Goal: Check status: Check status

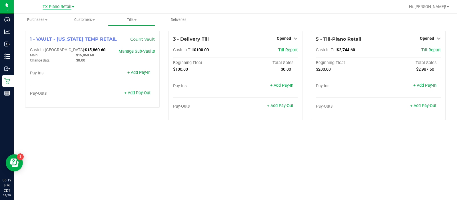
click at [57, 7] on span "TX Plano Retail" at bounding box center [57, 6] width 29 height 5
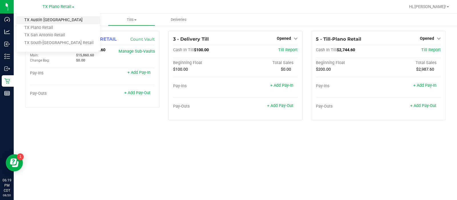
click at [59, 20] on link "TX Austin [GEOGRAPHIC_DATA]" at bounding box center [58, 20] width 83 height 8
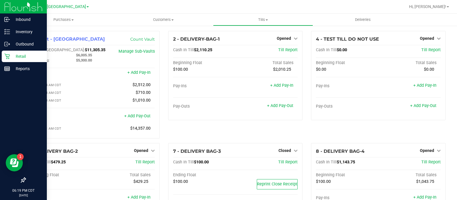
click at [17, 55] on p "Retail" at bounding box center [27, 56] width 34 height 7
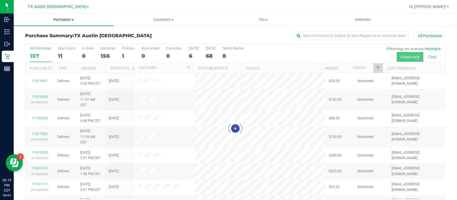
click at [64, 20] on span "Purchases" at bounding box center [64, 19] width 100 height 5
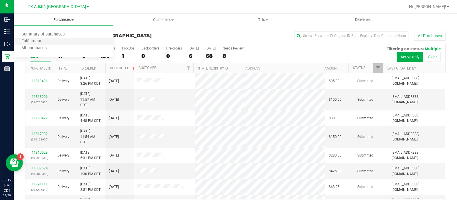
click at [67, 40] on li "Fulfillment" at bounding box center [64, 41] width 100 height 7
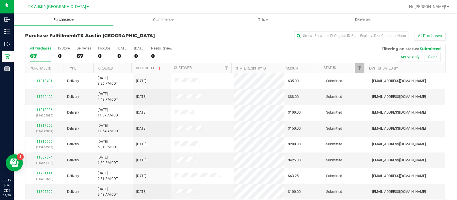
click at [64, 19] on span "Purchases" at bounding box center [64, 19] width 100 height 5
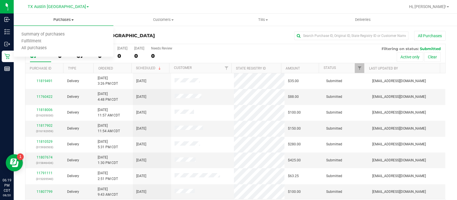
click at [64, 19] on span "Purchases" at bounding box center [64, 19] width 100 height 5
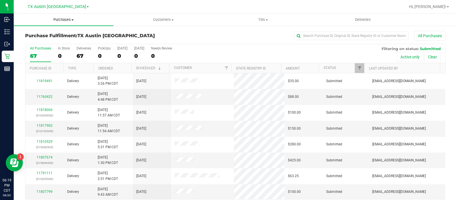
click at [65, 16] on uib-tab-heading "Purchases Summary of purchases Fulfillment All purchases" at bounding box center [64, 20] width 100 height 12
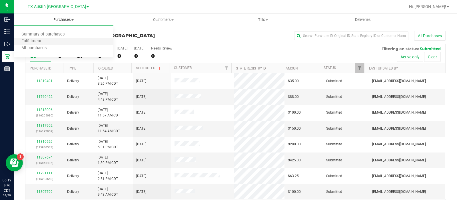
click at [71, 42] on li "Fulfillment" at bounding box center [64, 41] width 100 height 7
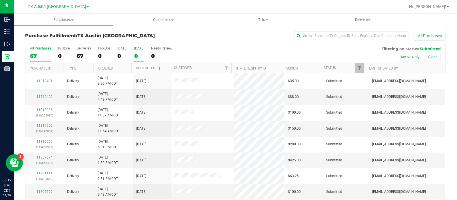
click at [140, 56] on div "0" at bounding box center [139, 56] width 10 height 7
click at [0, 0] on input "[DATE] 0" at bounding box center [0, 0] width 0 height 0
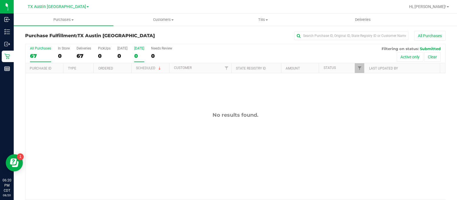
click at [37, 50] on div "All Purchases" at bounding box center [40, 48] width 21 height 4
click at [0, 0] on input "All Purchases 67" at bounding box center [0, 0] width 0 height 0
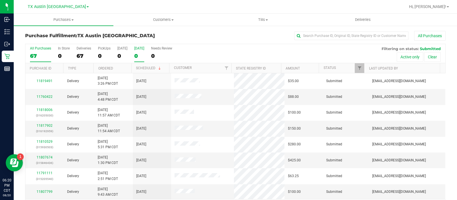
click at [138, 57] on div "0" at bounding box center [139, 56] width 10 height 7
click at [0, 0] on input "[DATE] 0" at bounding box center [0, 0] width 0 height 0
